Goal: Information Seeking & Learning: Find specific fact

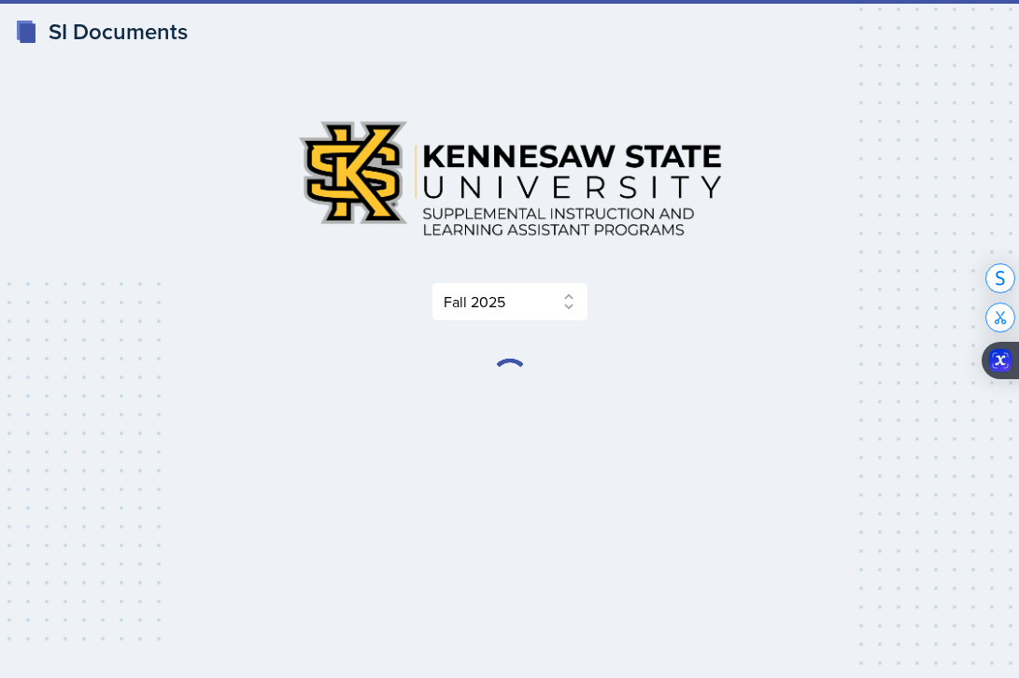
select select "2bed604d-1099-4043-b1bc-2365e8740244"
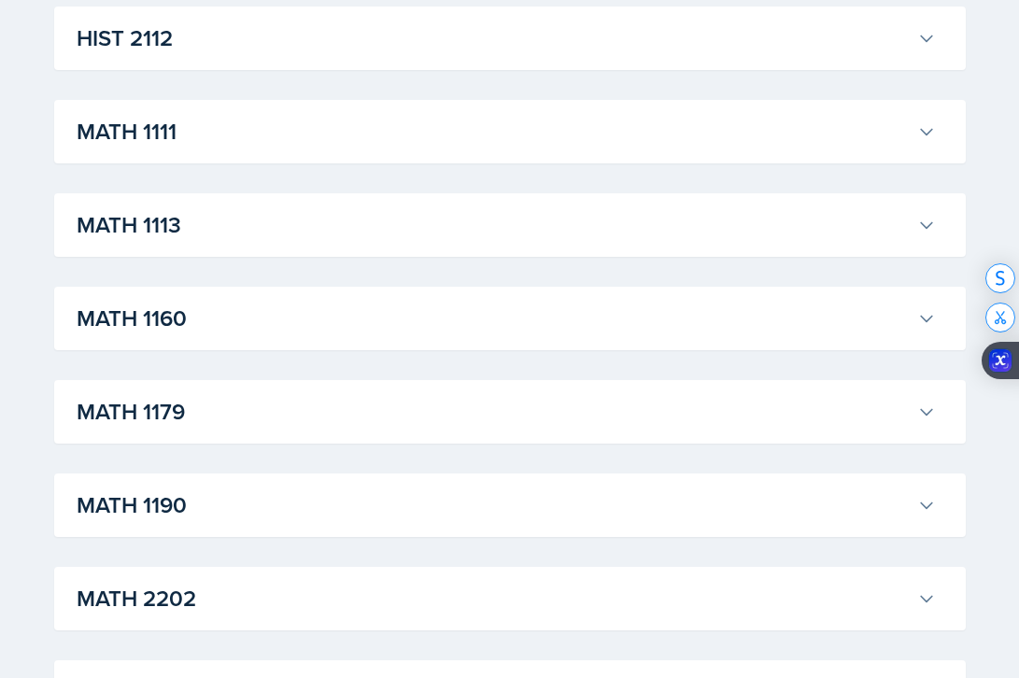
scroll to position [1671, 0]
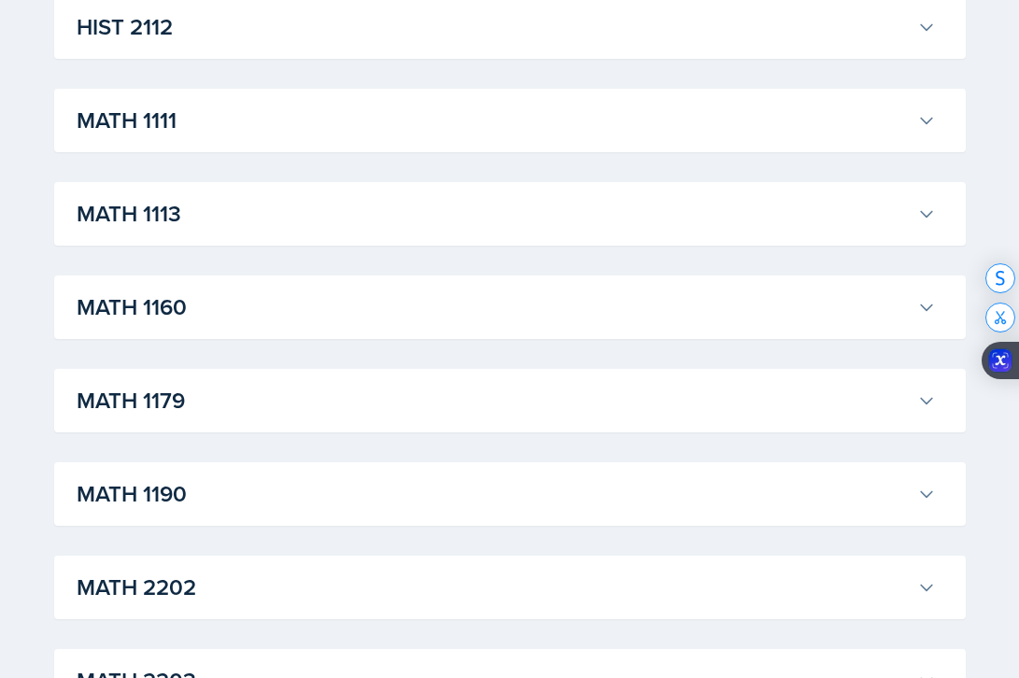
click at [226, 148] on div "MATH 1111 [PERSON_NAME] Professor: [PERSON_NAME] Export to Google Calendar Recu…" at bounding box center [509, 121] width 911 height 64
click at [226, 130] on h3 "MATH 1111" at bounding box center [493, 121] width 833 height 34
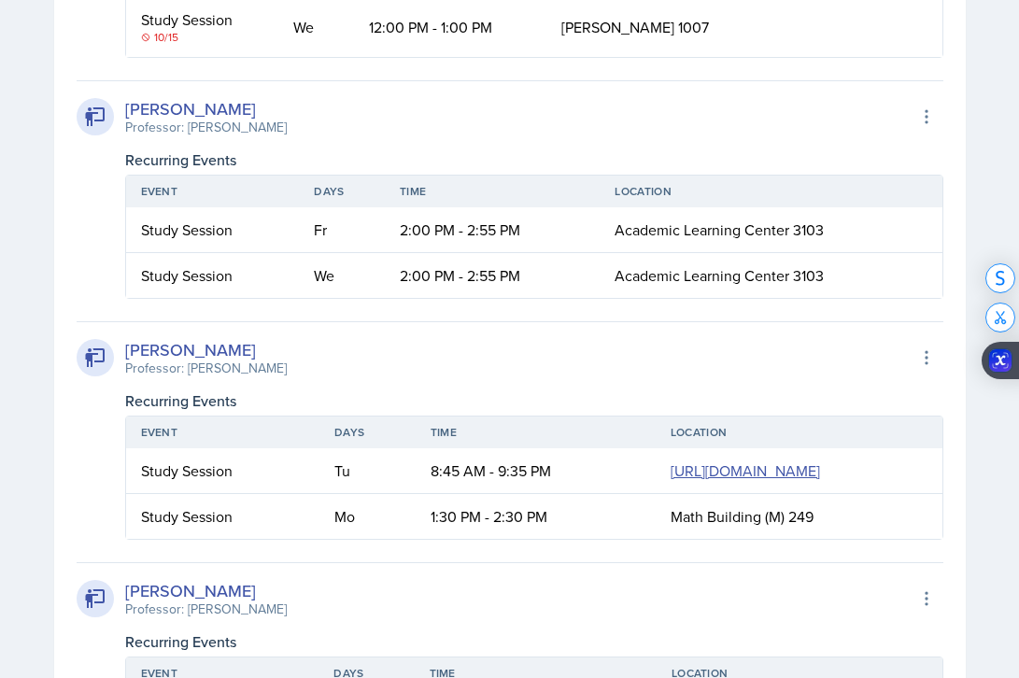
scroll to position [1976, 0]
click at [158, 110] on div "[PERSON_NAME]" at bounding box center [206, 107] width 162 height 25
click at [109, 114] on div at bounding box center [95, 115] width 37 height 37
click at [93, 122] on icon at bounding box center [95, 116] width 22 height 22
click at [140, 183] on th "Event" at bounding box center [213, 191] width 174 height 32
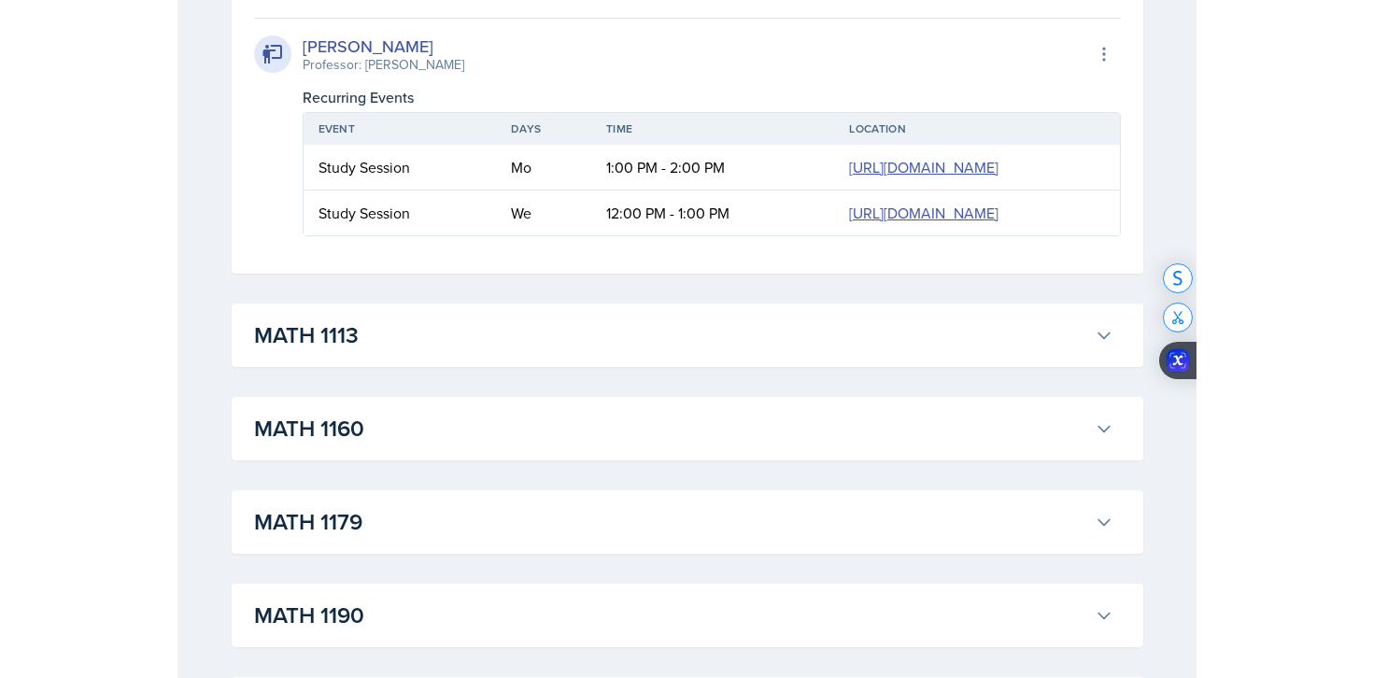
scroll to position [5812, 0]
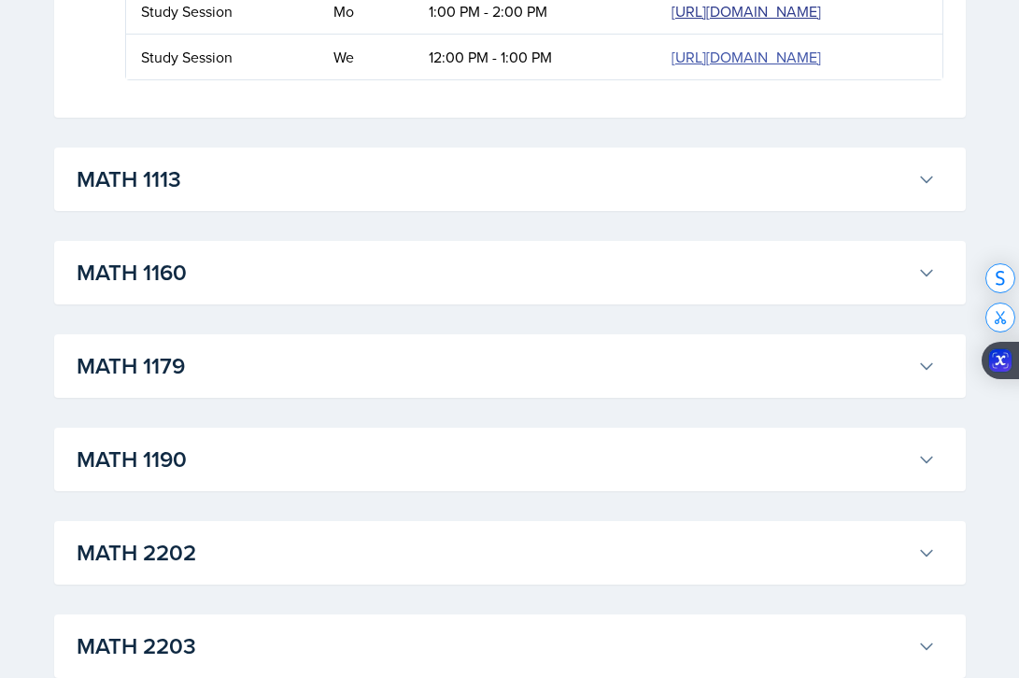
click at [671, 21] on link "[URL][DOMAIN_NAME]" at bounding box center [745, 11] width 149 height 21
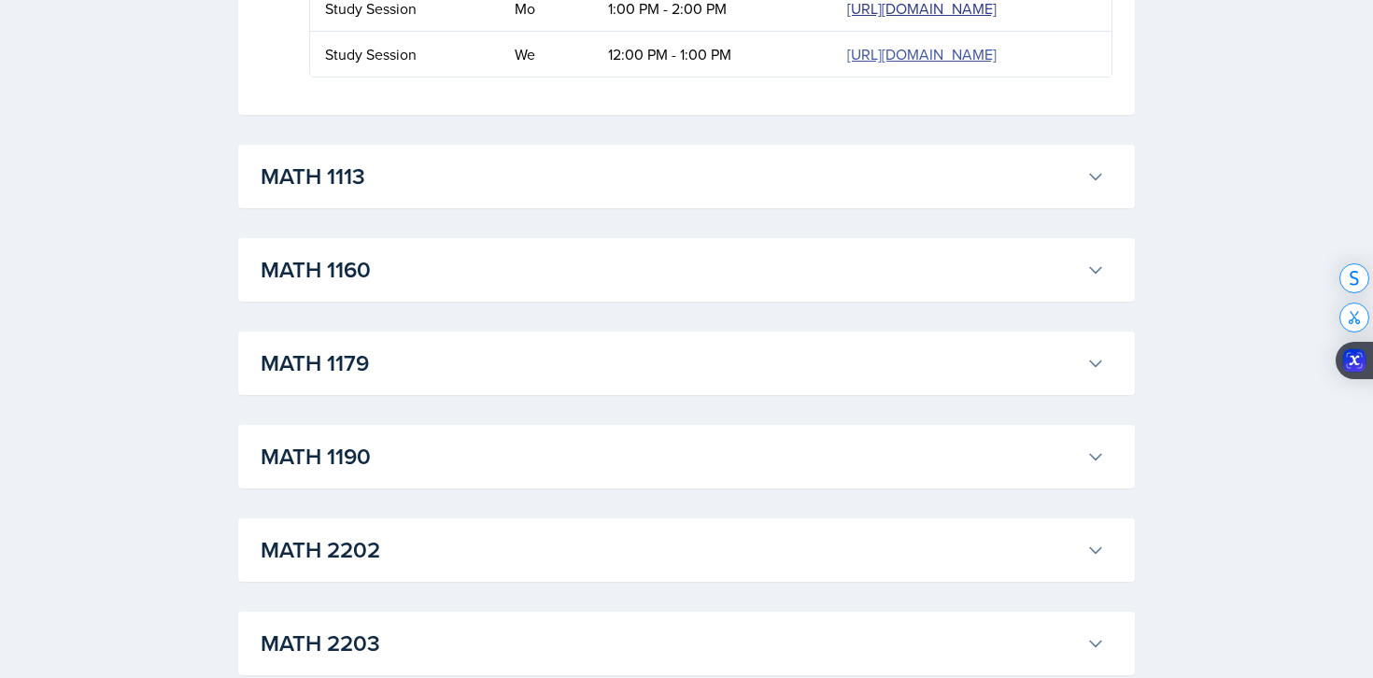
click at [847, 19] on link "[URL][DOMAIN_NAME]" at bounding box center [921, 8] width 149 height 21
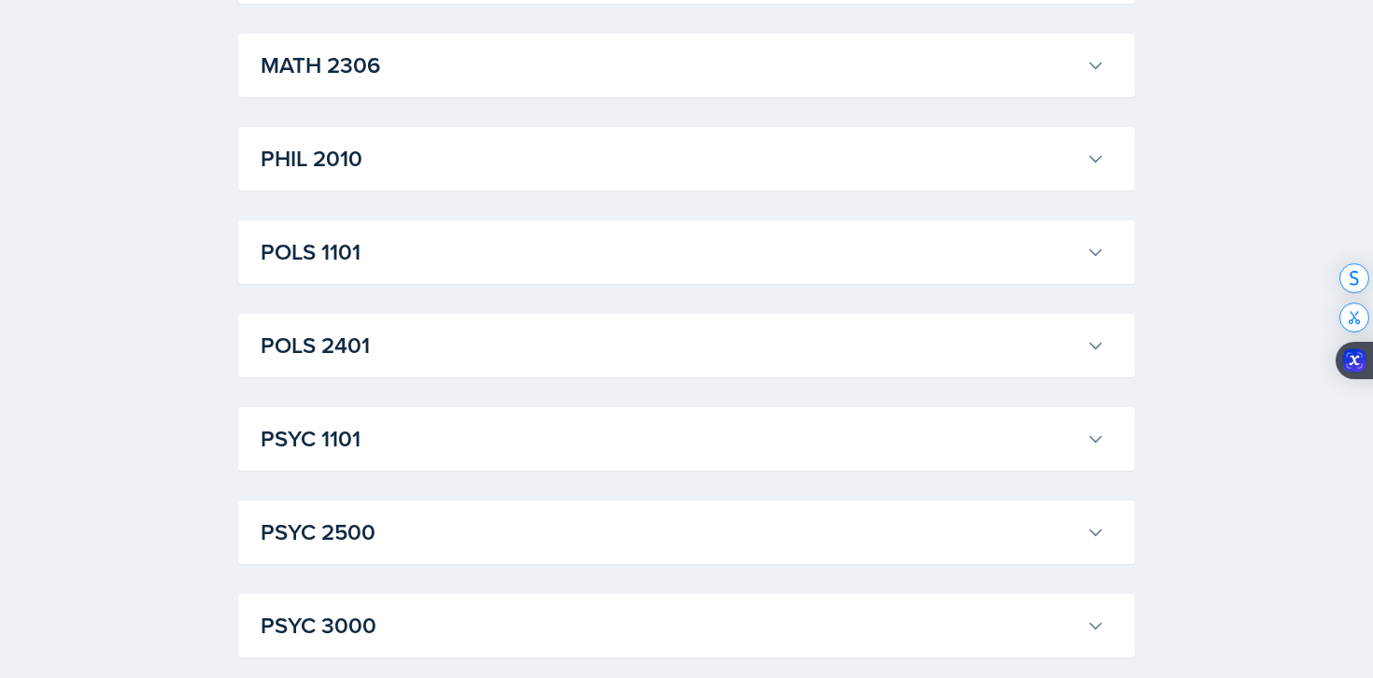
scroll to position [6490, 0]
